Goal: Check status: Check status

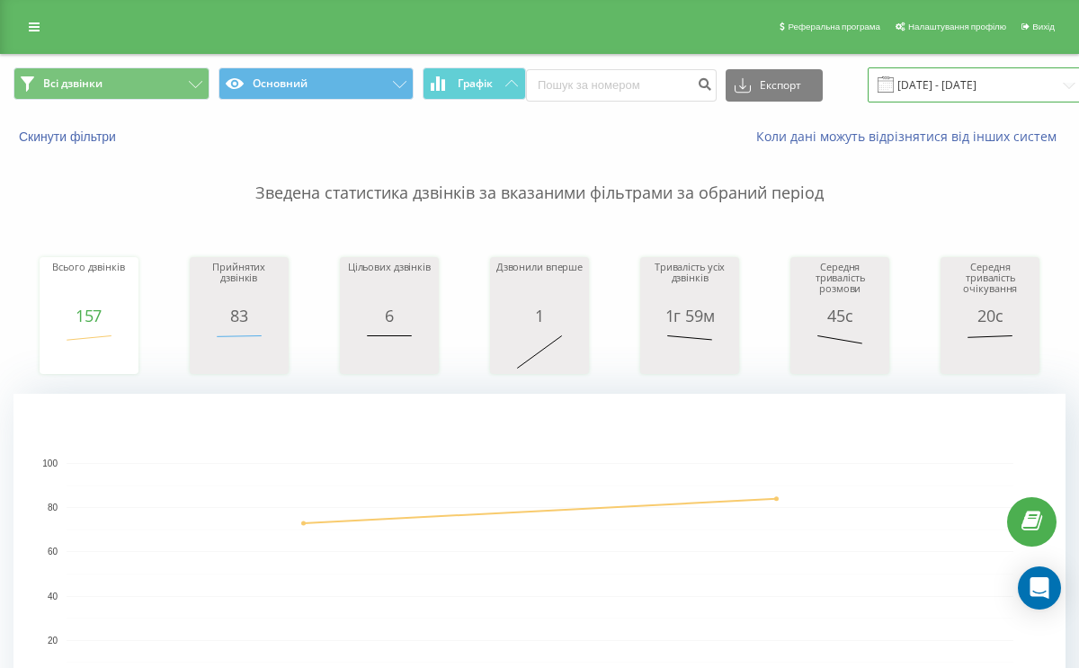
click at [879, 87] on input "[DATE] - [DATE]" at bounding box center [977, 84] width 218 height 35
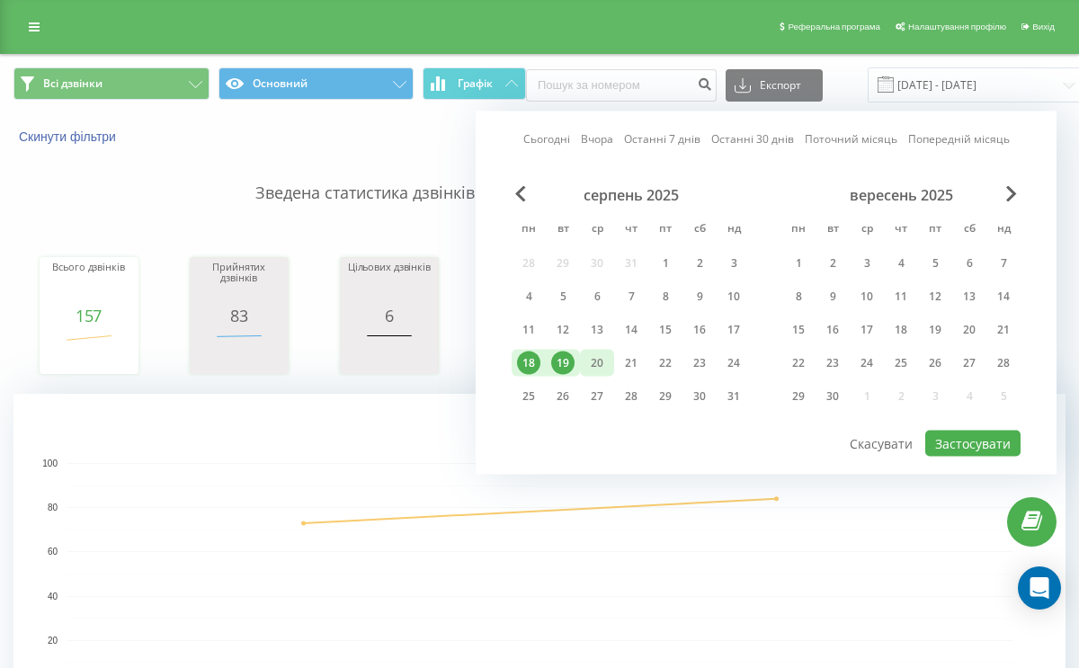
click at [605, 363] on div "20" at bounding box center [597, 363] width 23 height 23
click at [954, 441] on button "Застосувати" at bounding box center [973, 444] width 95 height 26
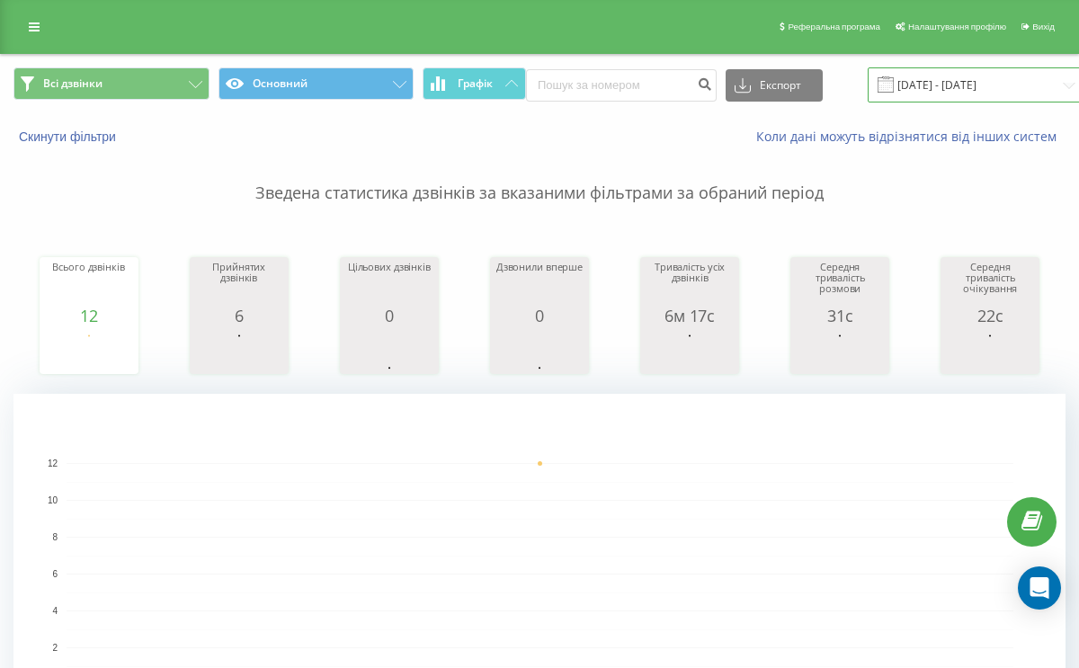
click at [933, 75] on input "20.08.2025 - 20.08.2025" at bounding box center [977, 84] width 218 height 35
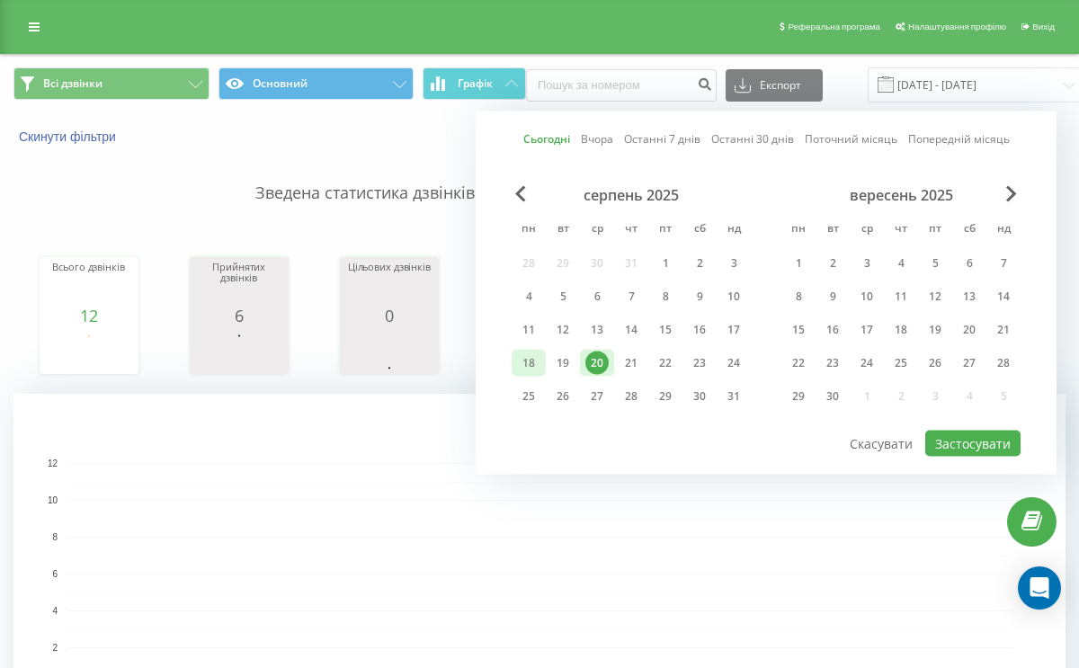
click at [531, 357] on div "18" at bounding box center [528, 363] width 23 height 23
click at [563, 363] on div "19" at bounding box center [562, 363] width 23 height 23
click at [950, 438] on button "Застосувати" at bounding box center [973, 444] width 95 height 26
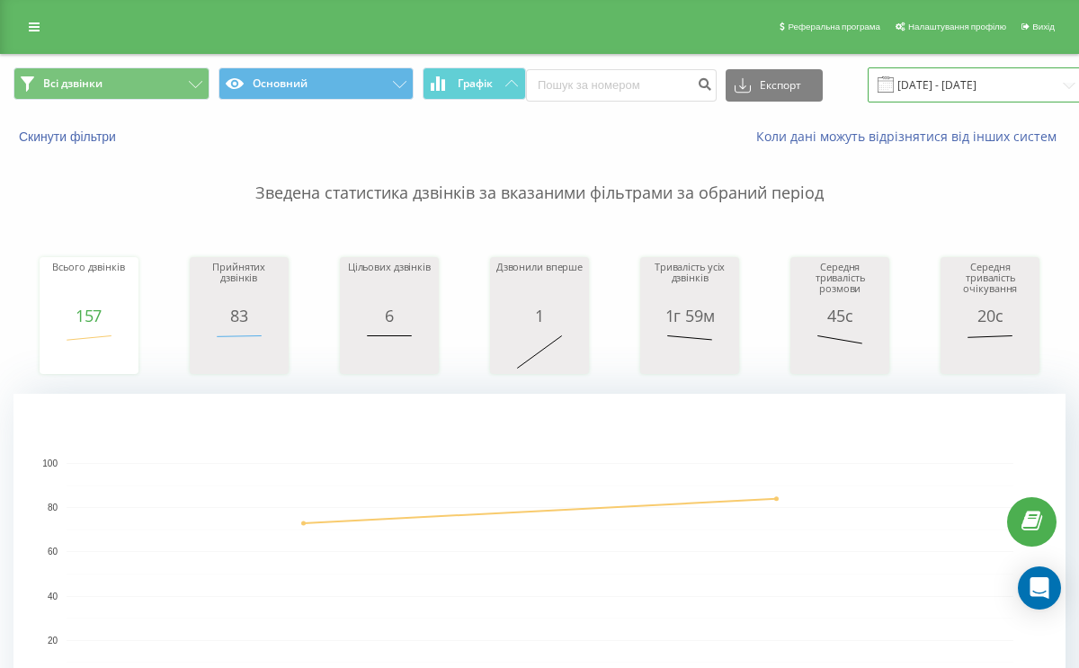
click at [899, 85] on input "[DATE] - [DATE]" at bounding box center [977, 84] width 218 height 35
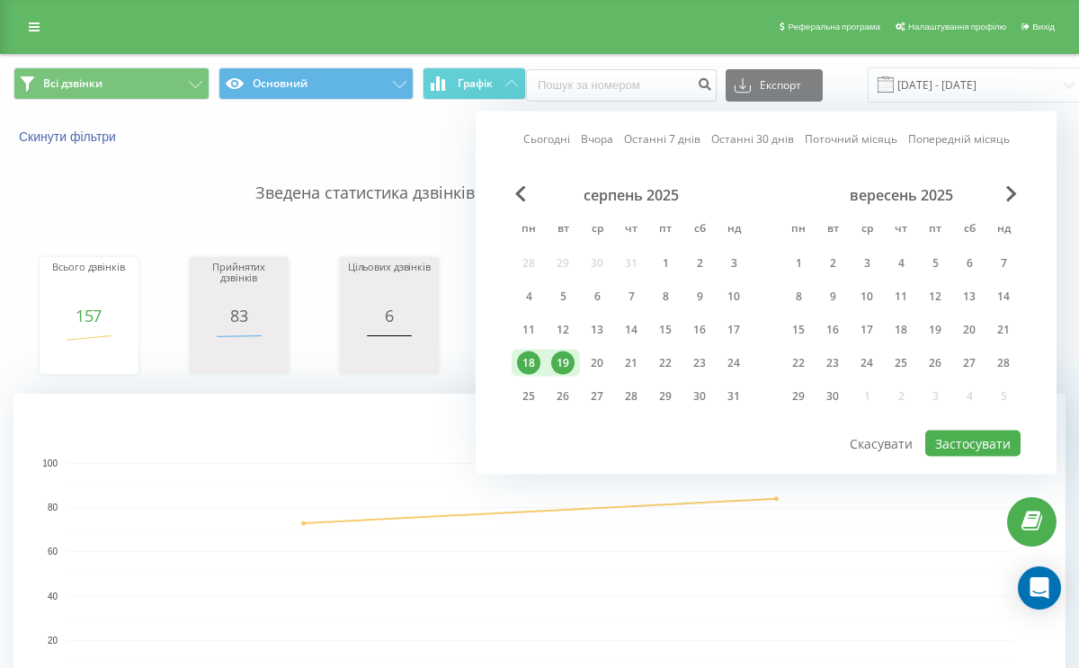
click at [566, 370] on div "19" at bounding box center [562, 363] width 23 height 23
click at [1001, 439] on button "Застосувати" at bounding box center [973, 444] width 95 height 26
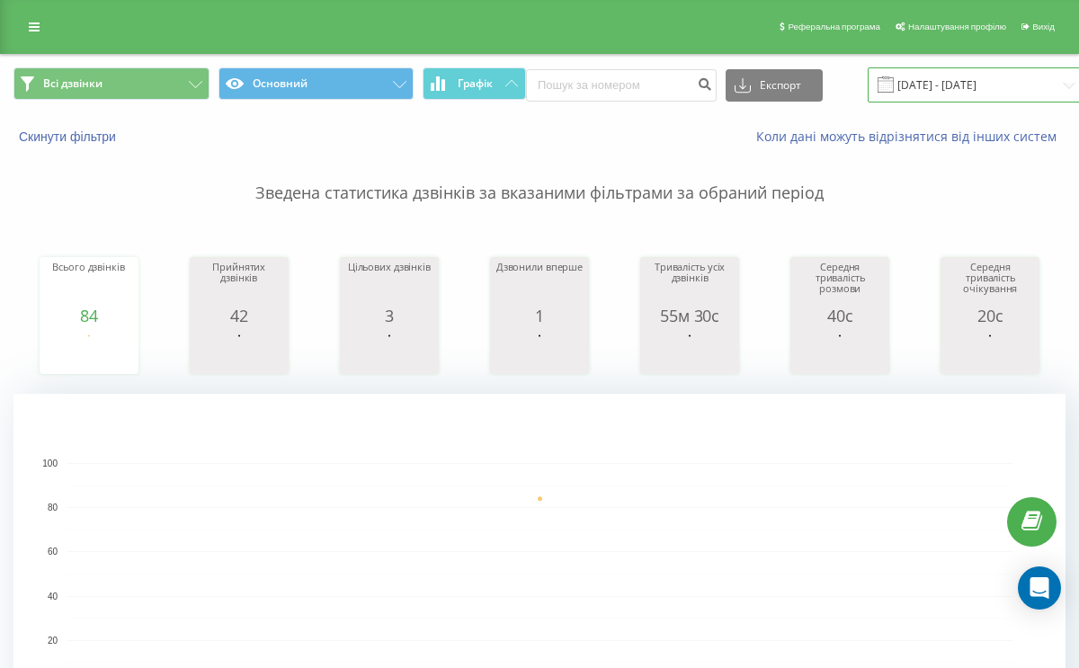
click at [884, 74] on input "19.08.2025 - 19.08.2025" at bounding box center [977, 84] width 218 height 35
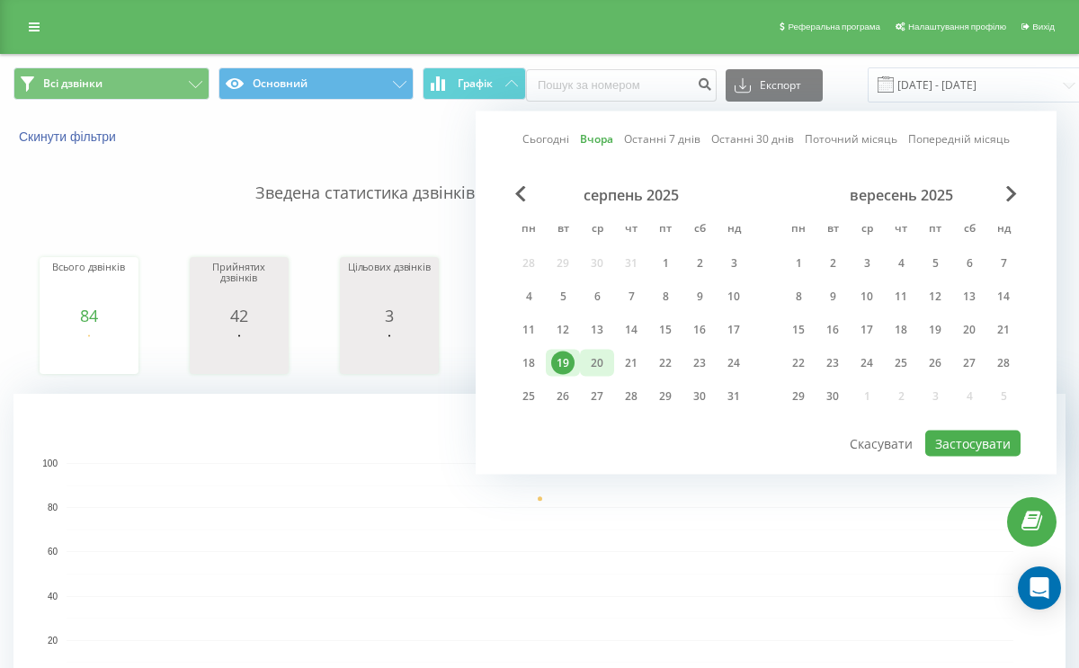
click at [596, 362] on div "20" at bounding box center [597, 363] width 23 height 23
click at [595, 362] on div "20" at bounding box center [597, 363] width 23 height 23
click at [938, 443] on button "Застосувати" at bounding box center [973, 444] width 95 height 26
type input "20.08.2025 - 20.08.2025"
